Goal: Navigation & Orientation: Find specific page/section

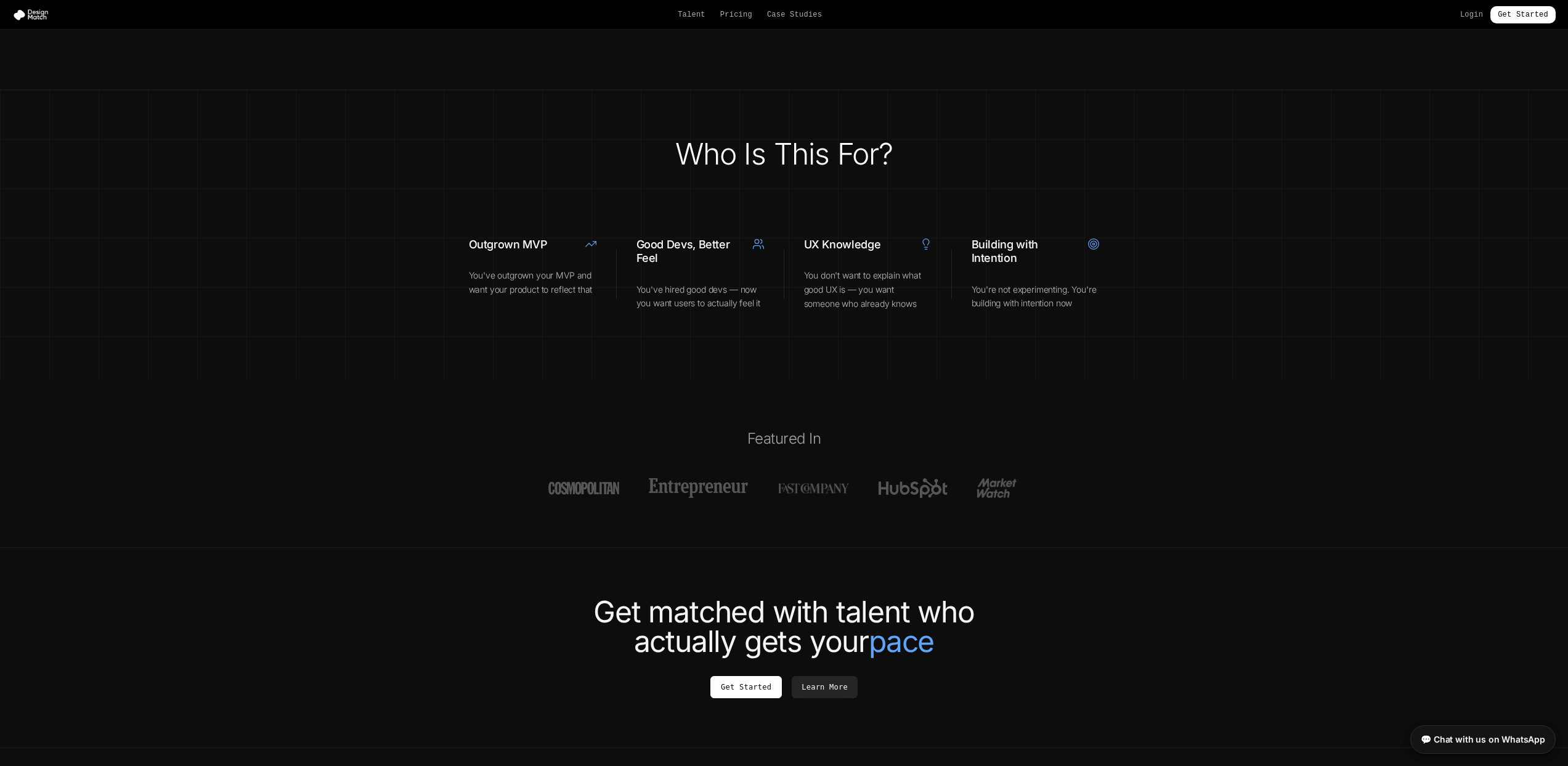
scroll to position [4383, 0]
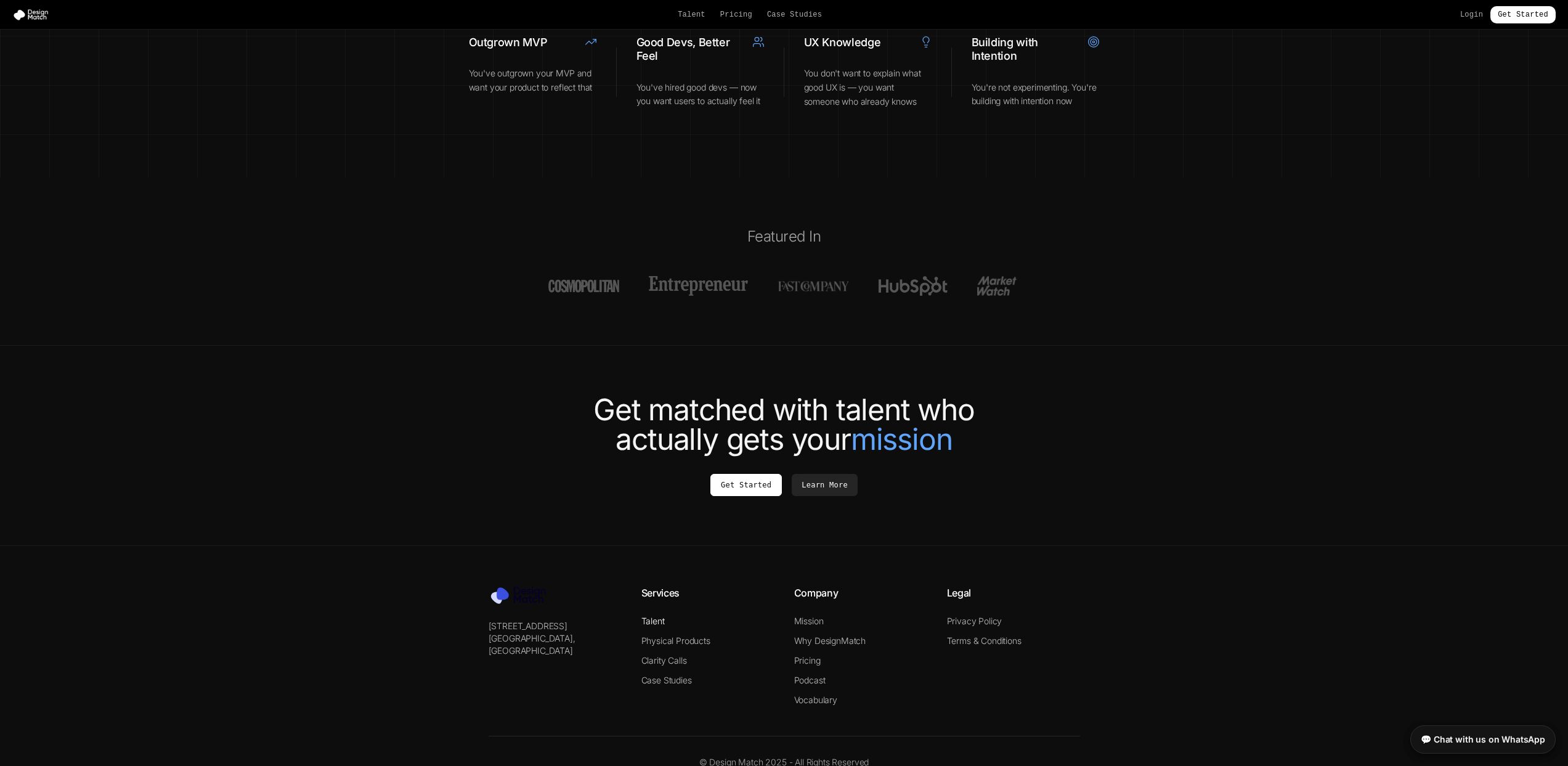
click at [652, 616] on link "Talent" at bounding box center [653, 621] width 23 height 11
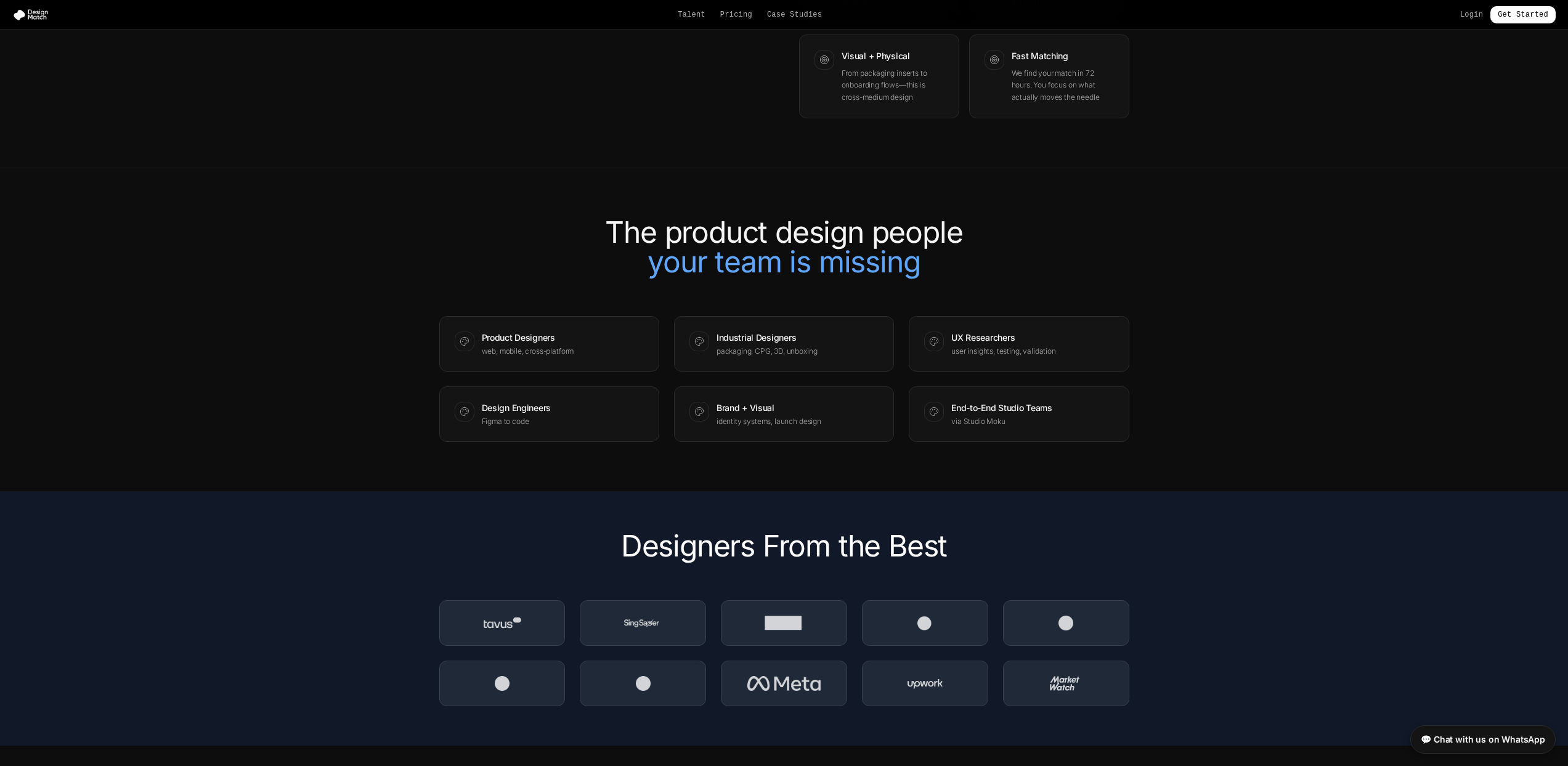
scroll to position [1631, 0]
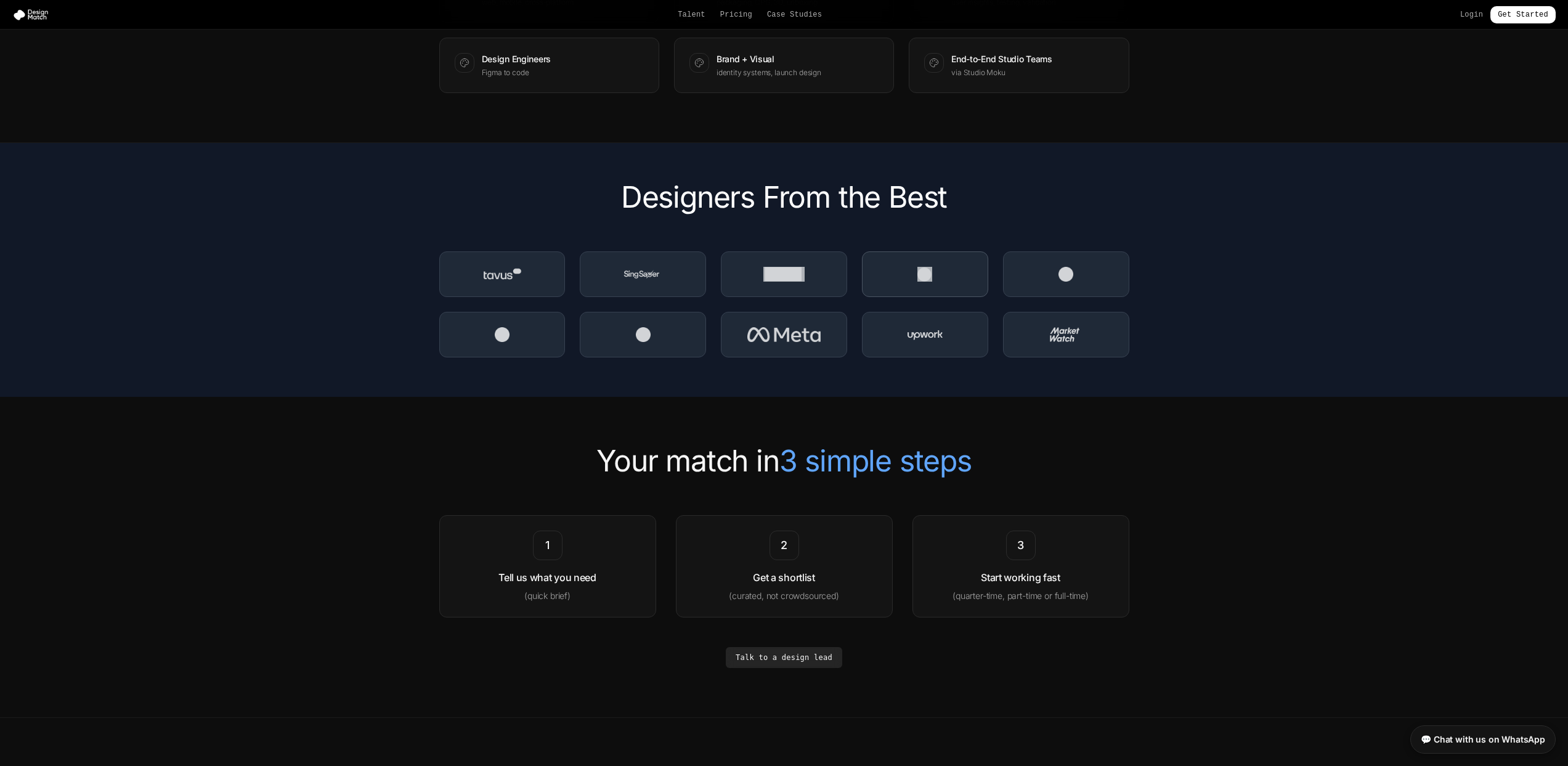
drag, startPoint x: 915, startPoint y: 272, endPoint x: 949, endPoint y: 272, distance: 34.0
click at [949, 272] on div at bounding box center [785, 304] width 690 height 106
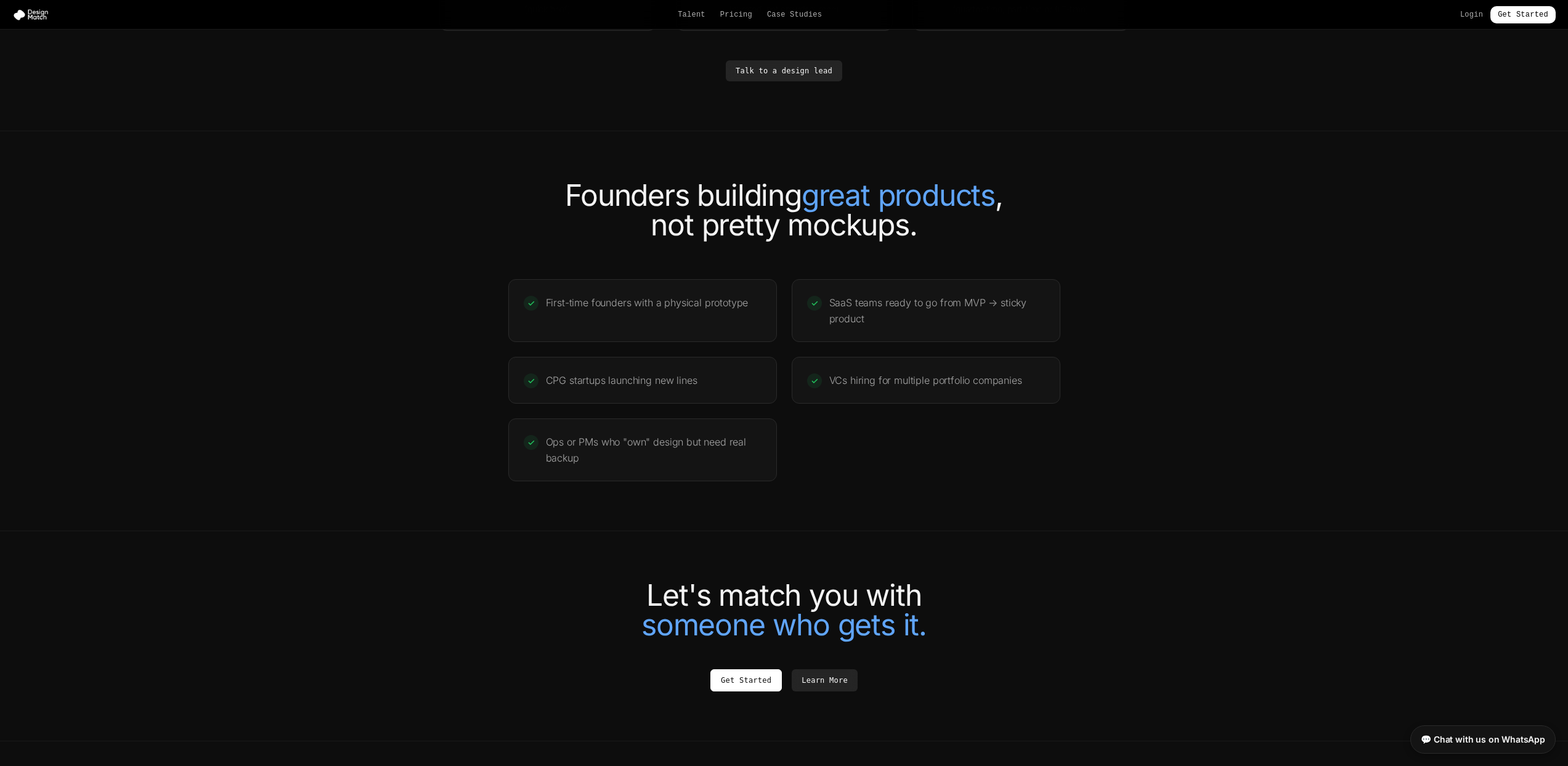
scroll to position [2464, 0]
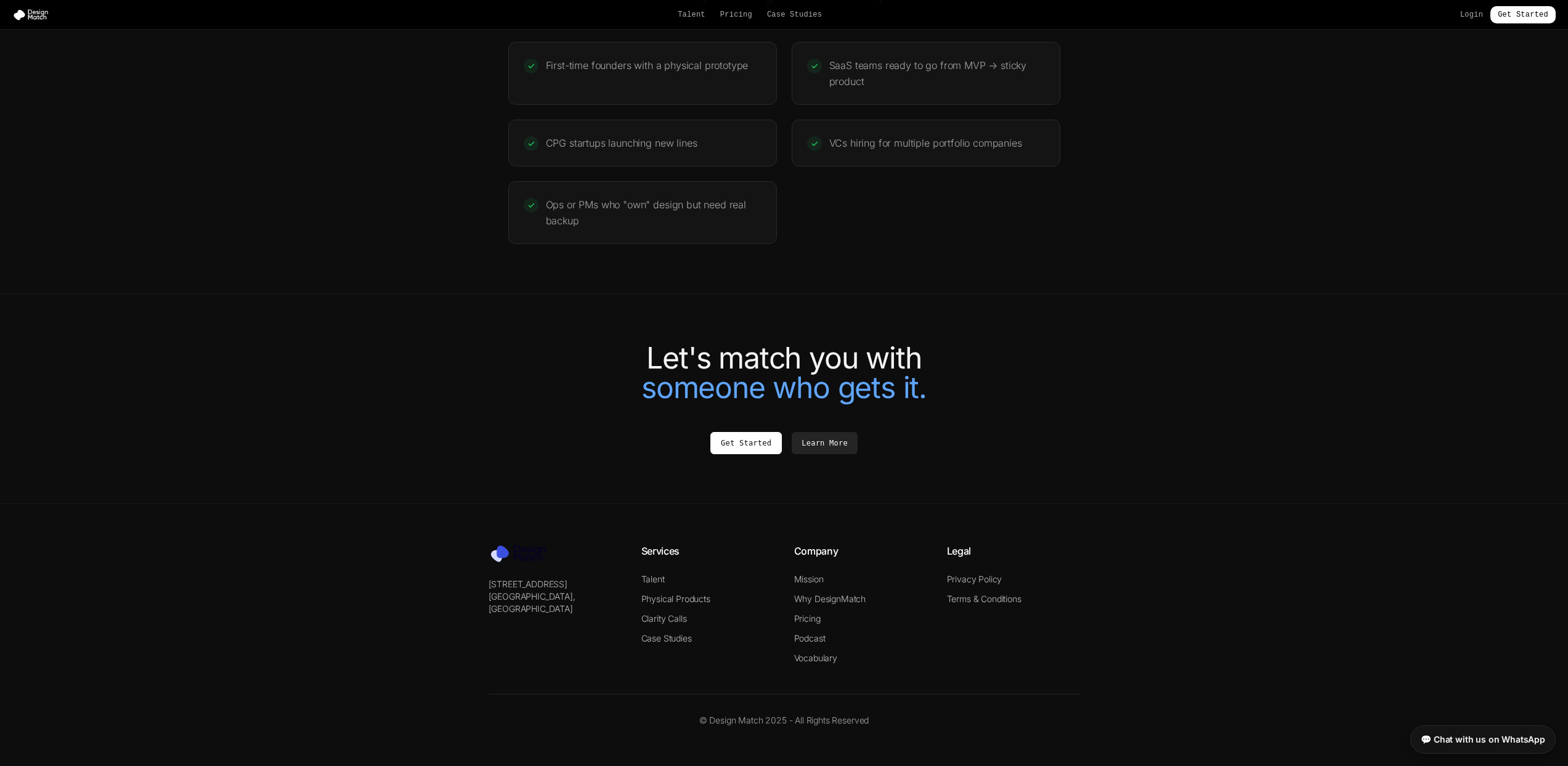
drag, startPoint x: 382, startPoint y: 150, endPoint x: 286, endPoint y: 122, distance: 100.0
click at [382, 150] on section "Founders building great products , not pretty mockups. ✓ First-time founders wi…" at bounding box center [784, 94] width 1568 height 400
click at [46, 18] on img at bounding box center [32, 14] width 42 height 12
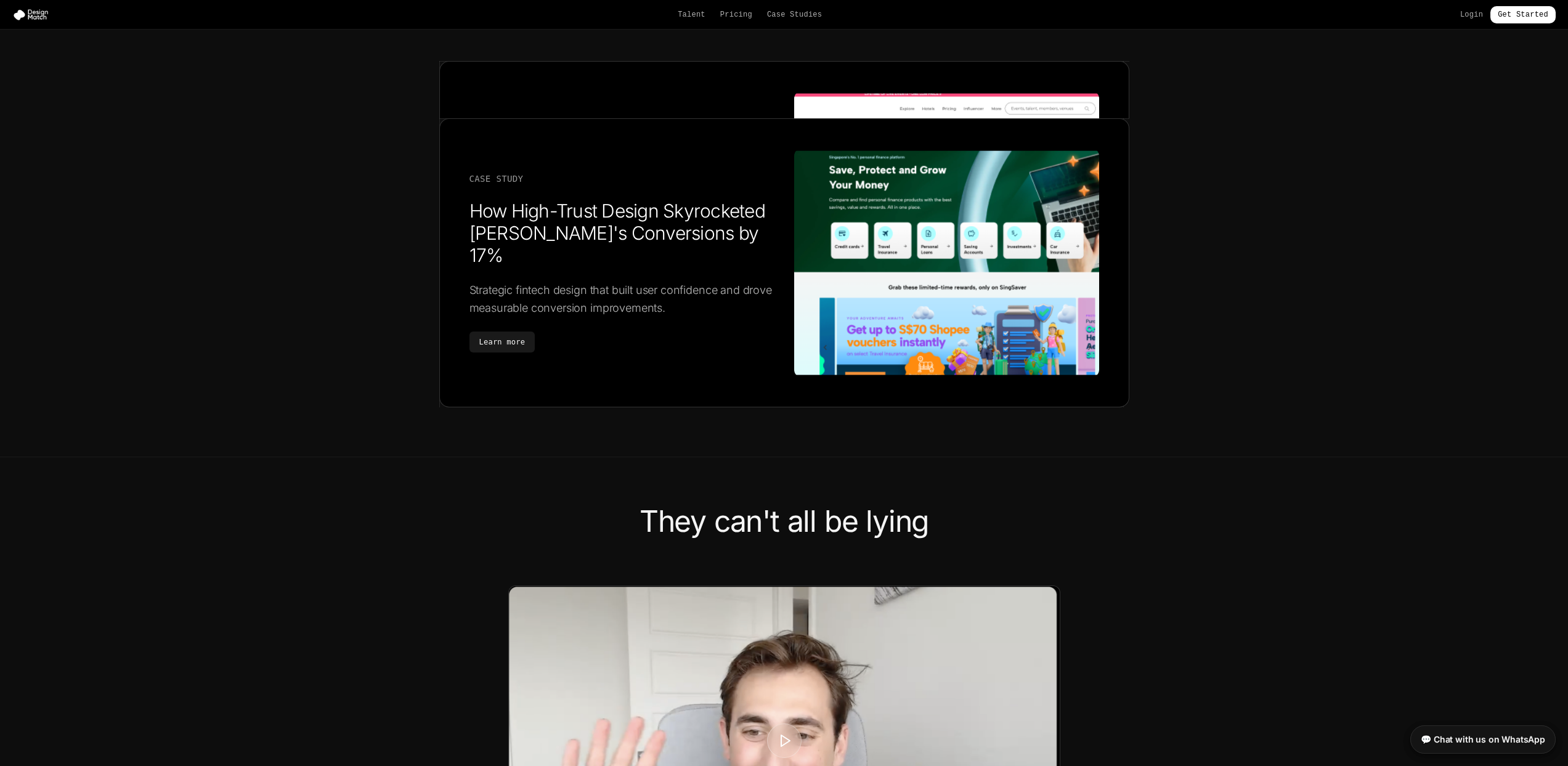
click at [42, 17] on img at bounding box center [32, 14] width 42 height 12
